Goal: Information Seeking & Learning: Learn about a topic

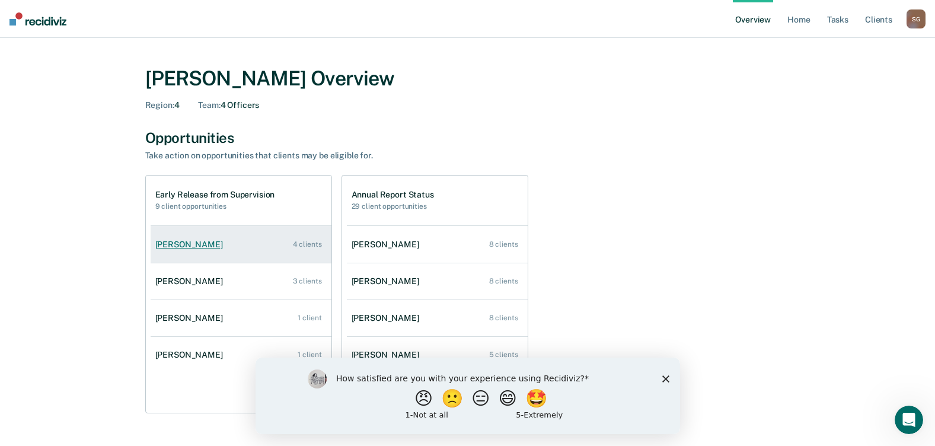
click at [172, 246] on div "[PERSON_NAME]" at bounding box center [191, 245] width 72 height 10
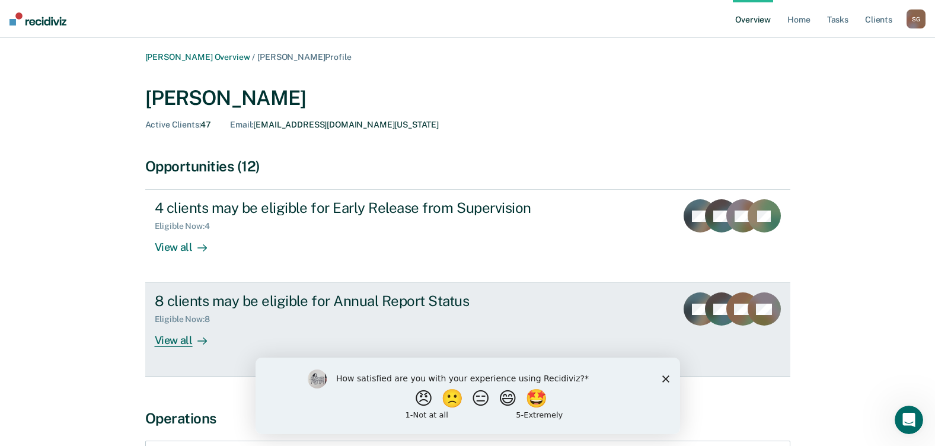
scroll to position [59, 0]
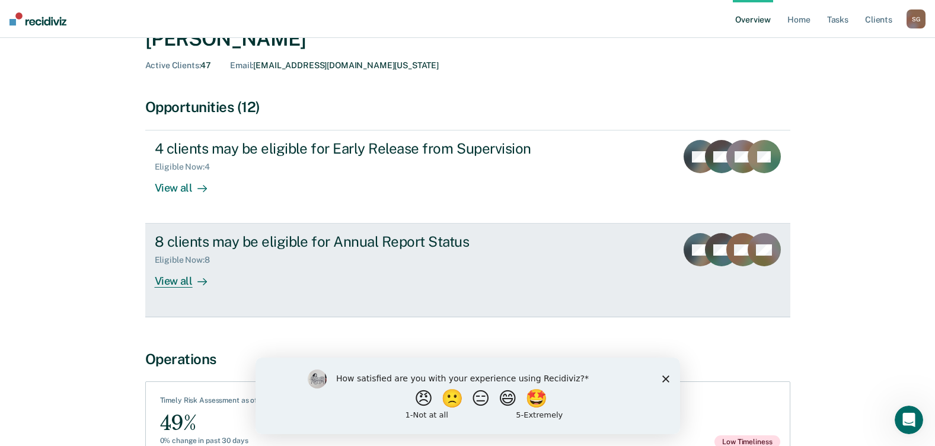
click at [168, 281] on div "View all" at bounding box center [188, 276] width 66 height 23
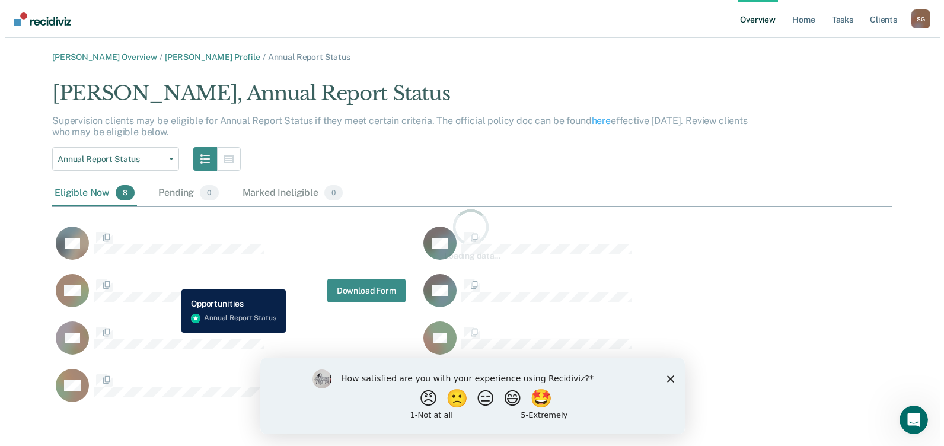
scroll to position [326, 831]
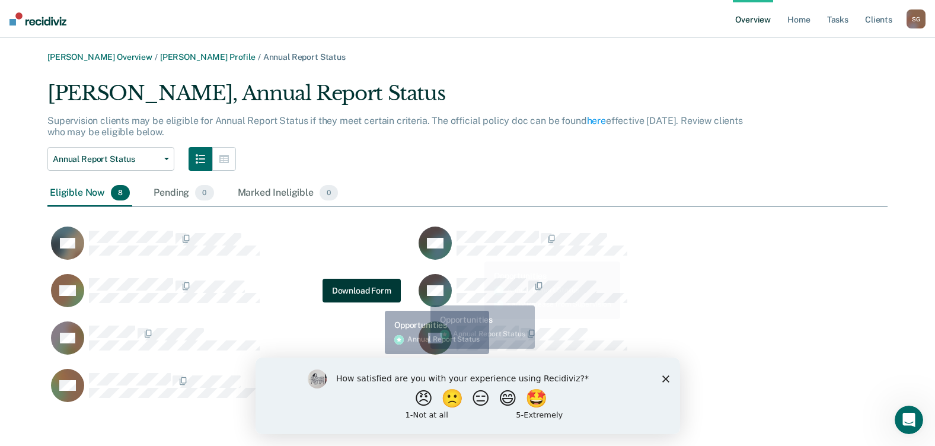
click at [375, 302] on div "GB GK TM Download Form GK CK RP LM RL" at bounding box center [414, 311] width 735 height 190
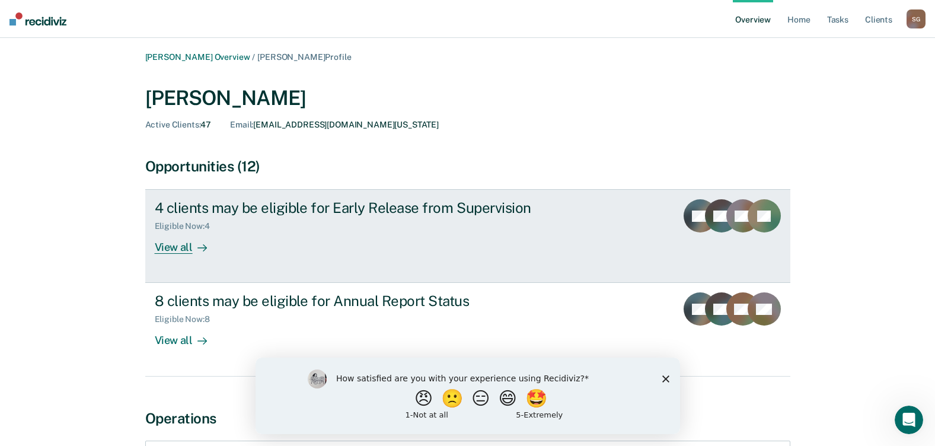
click at [180, 250] on div "View all" at bounding box center [188, 242] width 66 height 23
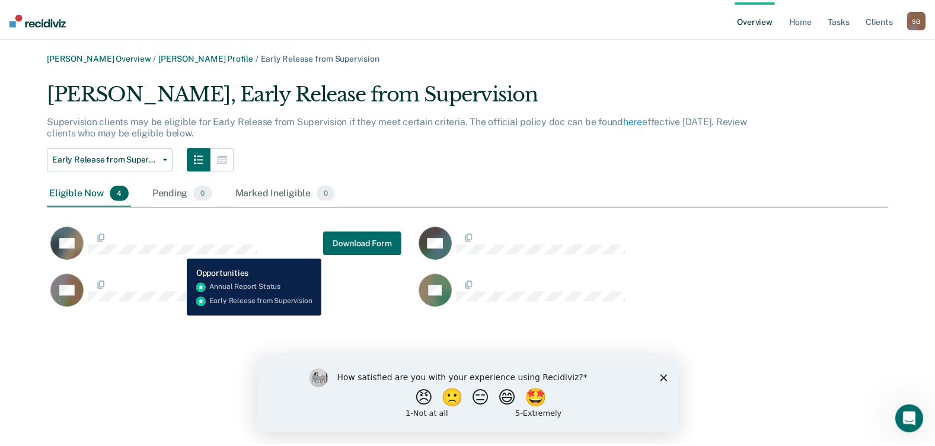
scroll to position [231, 840]
